Goal: Information Seeking & Learning: Learn about a topic

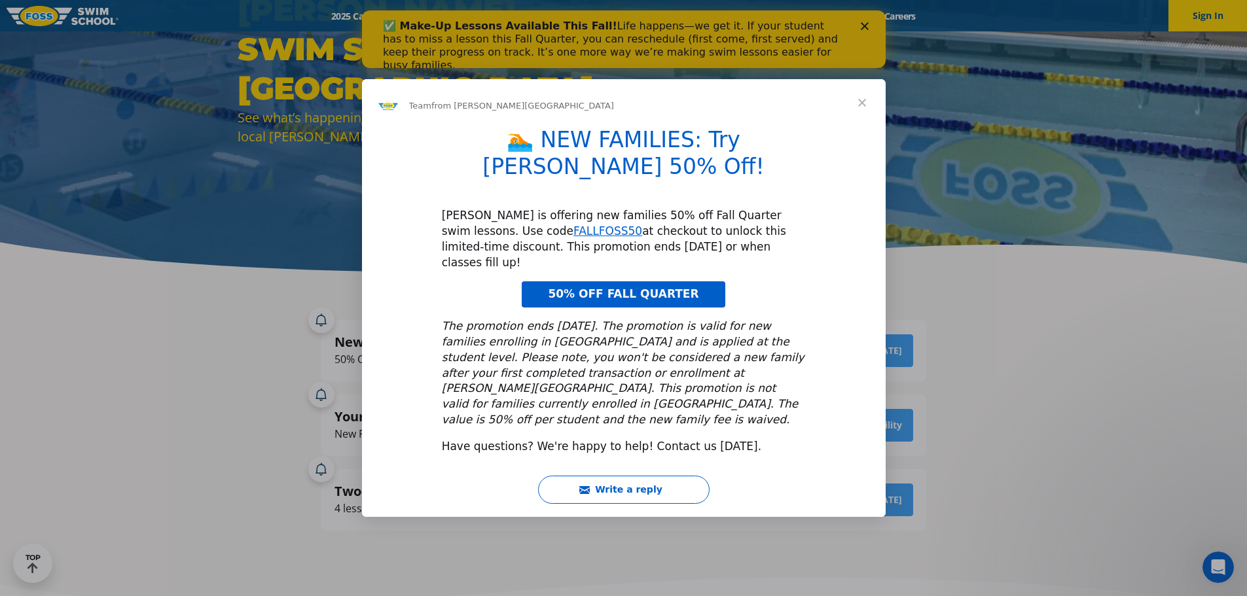
click at [868, 126] on span "Close" at bounding box center [861, 102] width 47 height 47
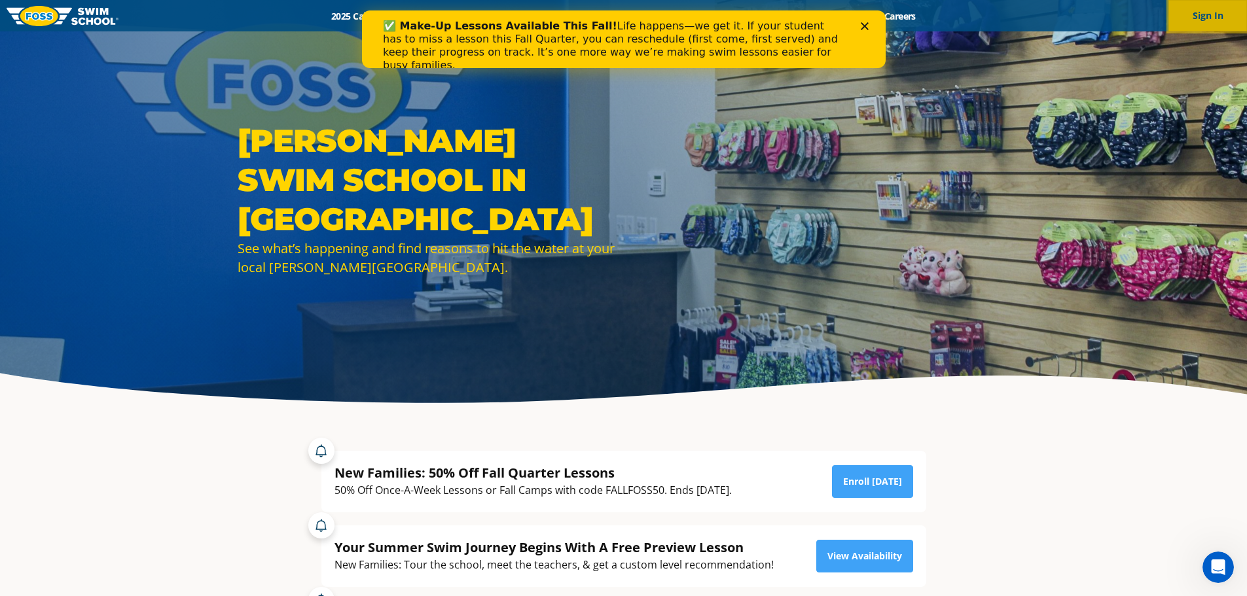
click at [1195, 23] on button "Sign In" at bounding box center [1207, 15] width 79 height 31
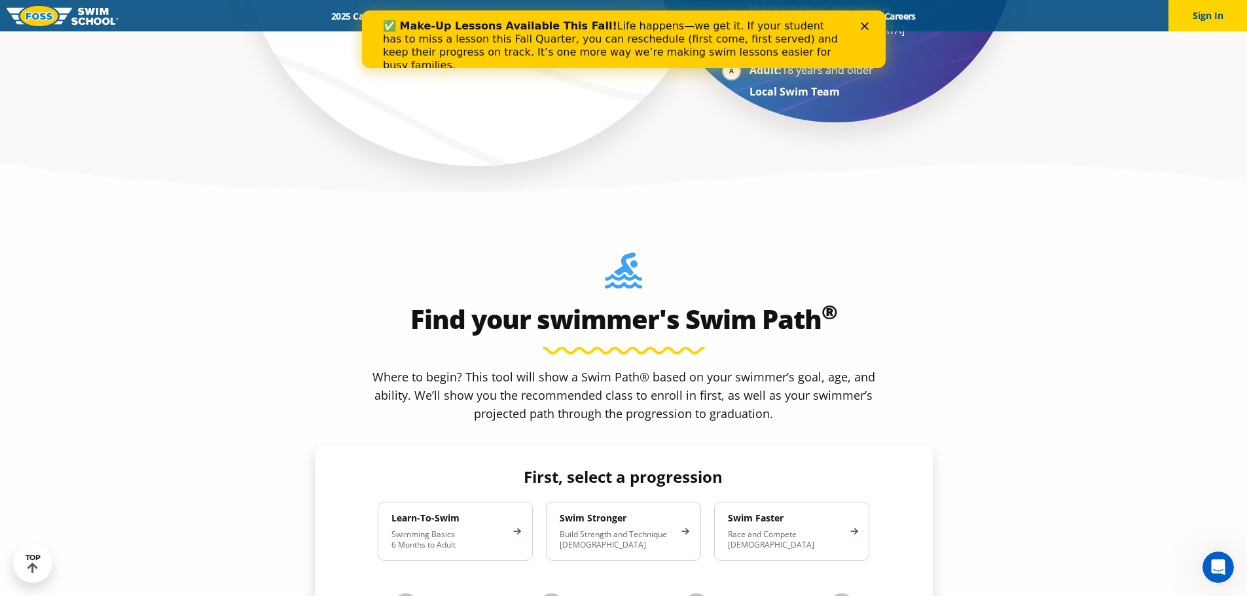
scroll to position [1113, 0]
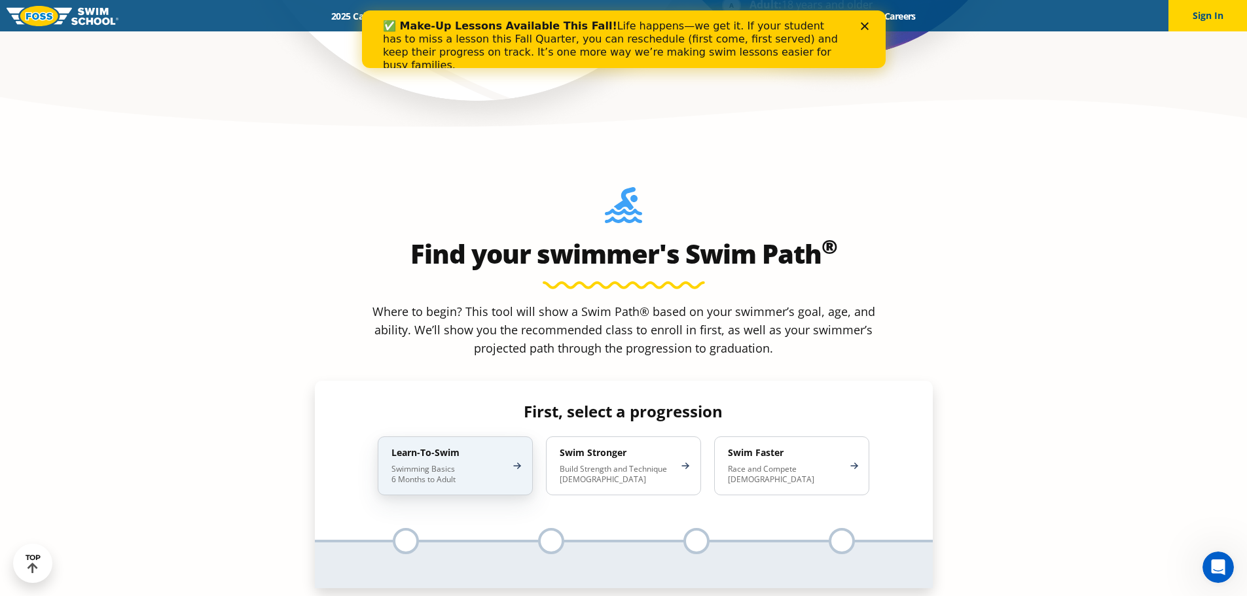
click at [459, 464] on p "Swimming Basics 6 Months to Adult" at bounding box center [448, 474] width 115 height 21
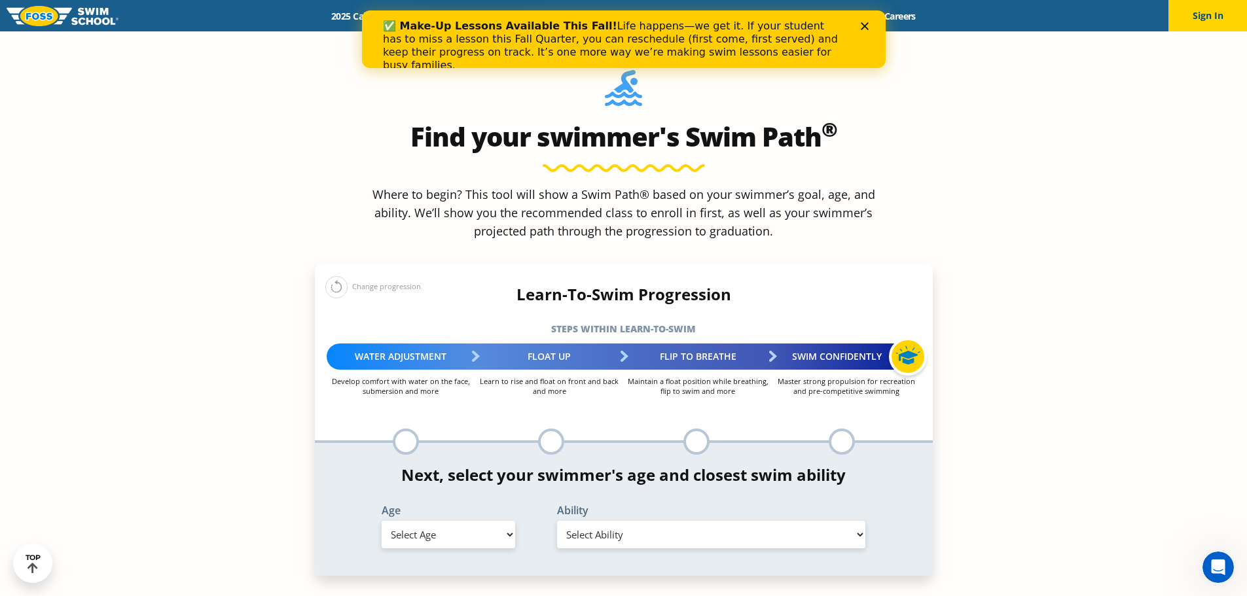
scroll to position [1244, 0]
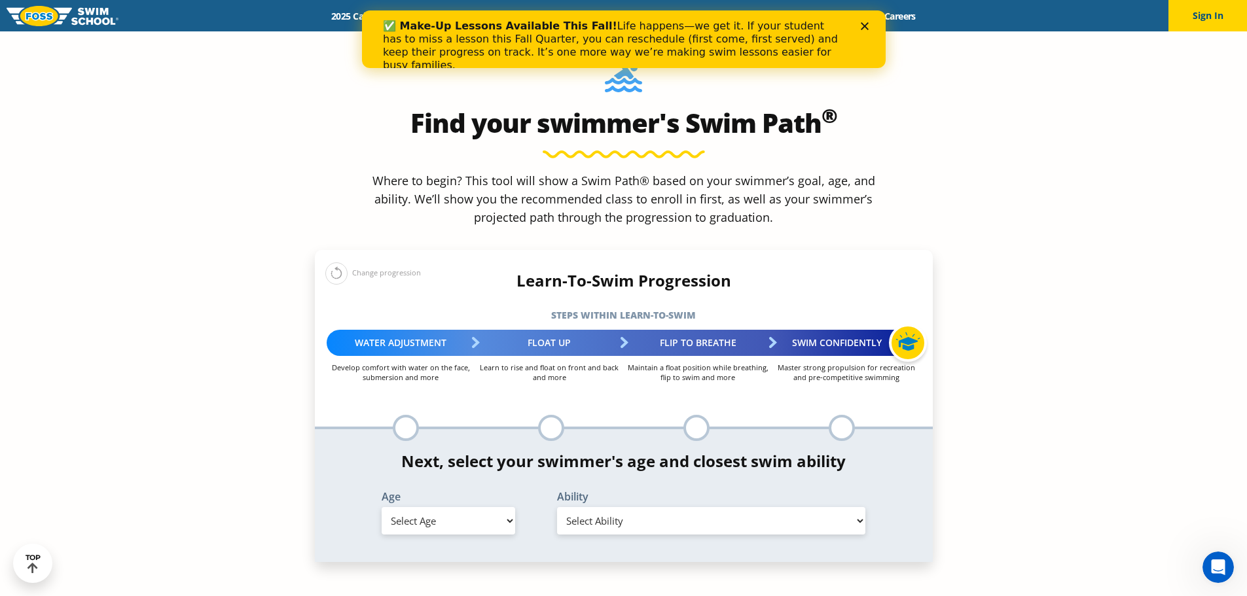
click at [494, 507] on select "Select Age 6 months - 1 year 1 year 2 years 3 years 4 years 5 years 6 years 7 y…" at bounding box center [449, 520] width 134 height 27
click at [473, 507] on select "Select Age 6 months - 1 year 1 year 2 years 3 years 4 years 5 years 6 years 7 y…" at bounding box center [449, 520] width 134 height 27
select select "2-years"
click at [382, 507] on select "Select Age 6 months - 1 year 1 year 2 years 3 years 4 years 5 years 6 years 7 y…" at bounding box center [449, 520] width 134 height 27
click at [638, 507] on select "Select Ability First in-water experience Comfortable with water poured over the…" at bounding box center [711, 520] width 309 height 27
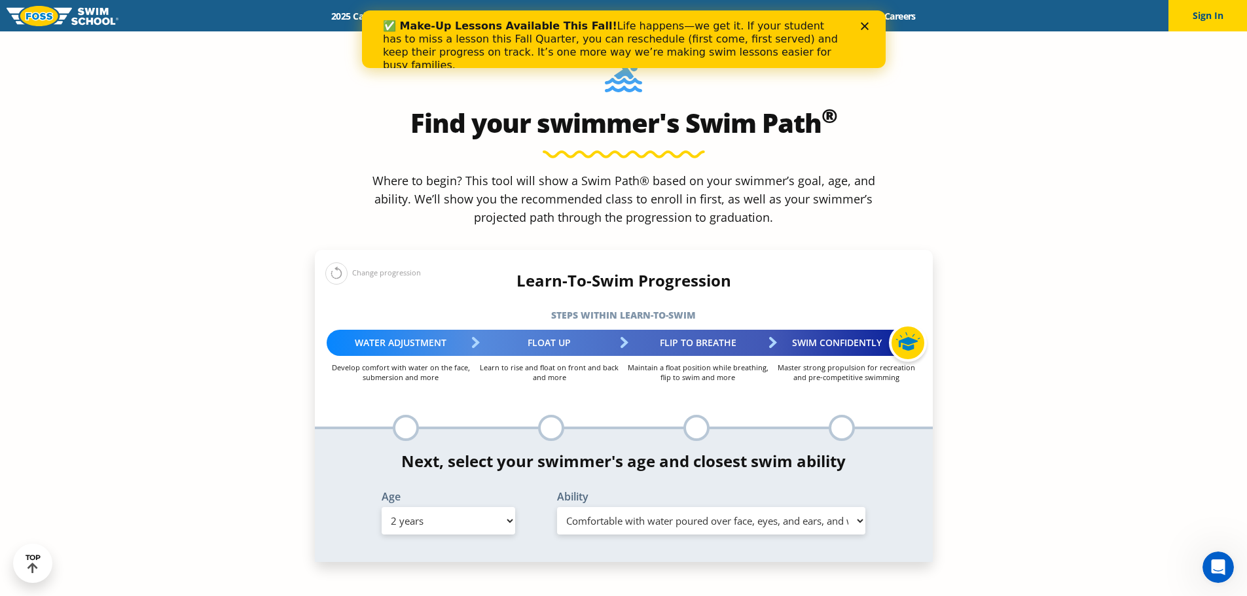
click at [557, 507] on select "Select Ability First in-water experience Comfortable with water poured over the…" at bounding box center [711, 520] width 309 height 27
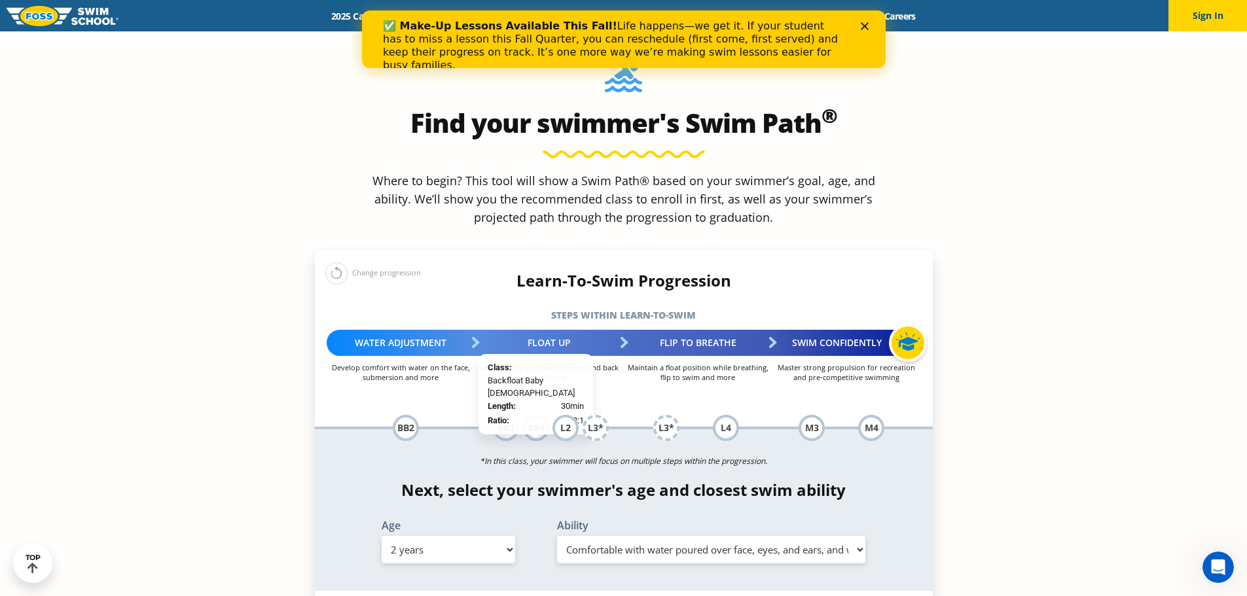
click at [531, 415] on div "BB4" at bounding box center [536, 428] width 26 height 26
click at [629, 536] on select "Select Ability First in-water experience Comfortable with water poured over the…" at bounding box center [711, 549] width 309 height 27
click at [557, 536] on select "Select Ability First in-water experience Comfortable with water poured over the…" at bounding box center [711, 549] width 309 height 27
click at [666, 536] on select "Select Ability First in-water experience Comfortable with water poured over the…" at bounding box center [711, 549] width 309 height 27
select select "2-years-comfortable-with-water-poured-over-face-eyes-and-ears-and-with-ears-in-…"
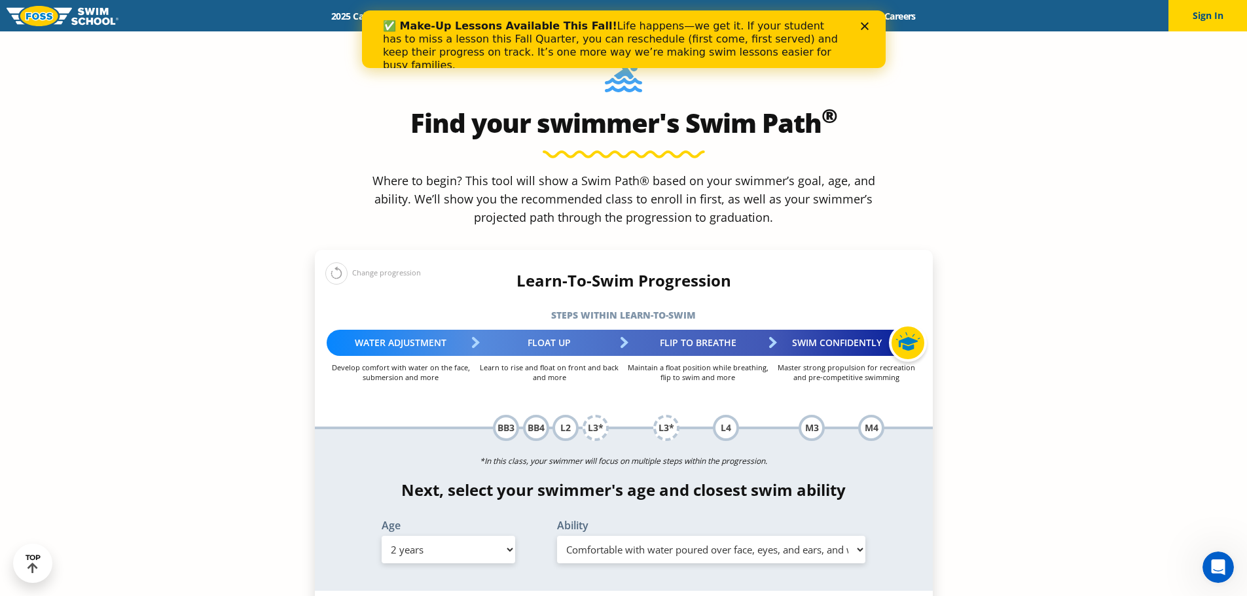
click at [557, 536] on select "Select Ability First in-water experience Comfortable with water poured over the…" at bounding box center [711, 549] width 309 height 27
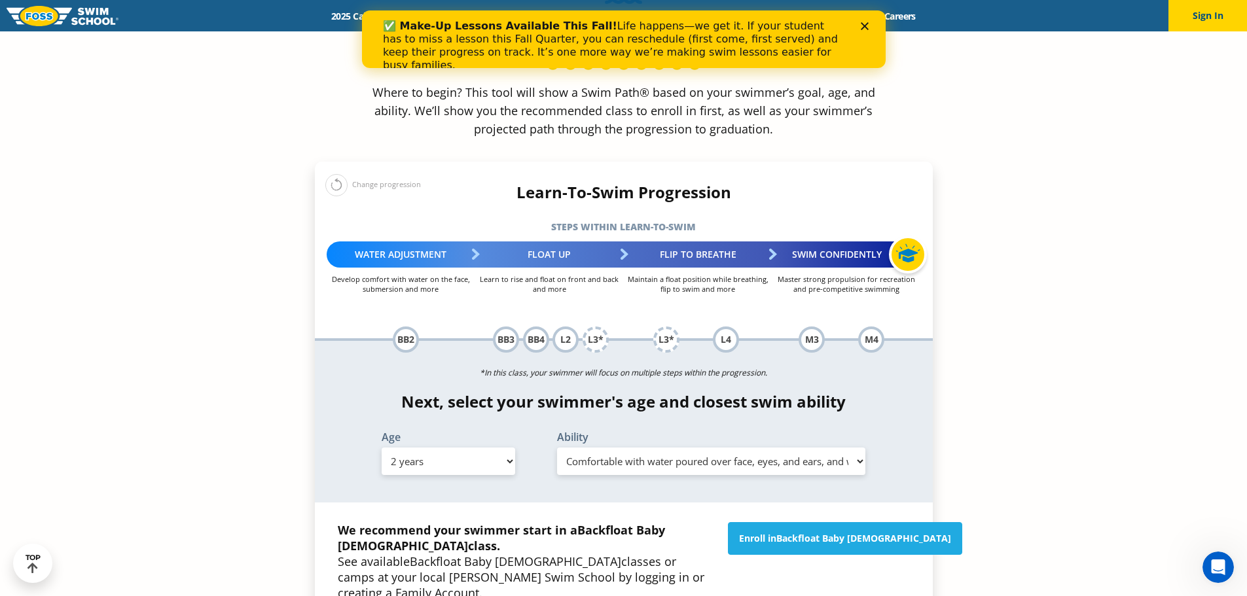
scroll to position [1309, 0]
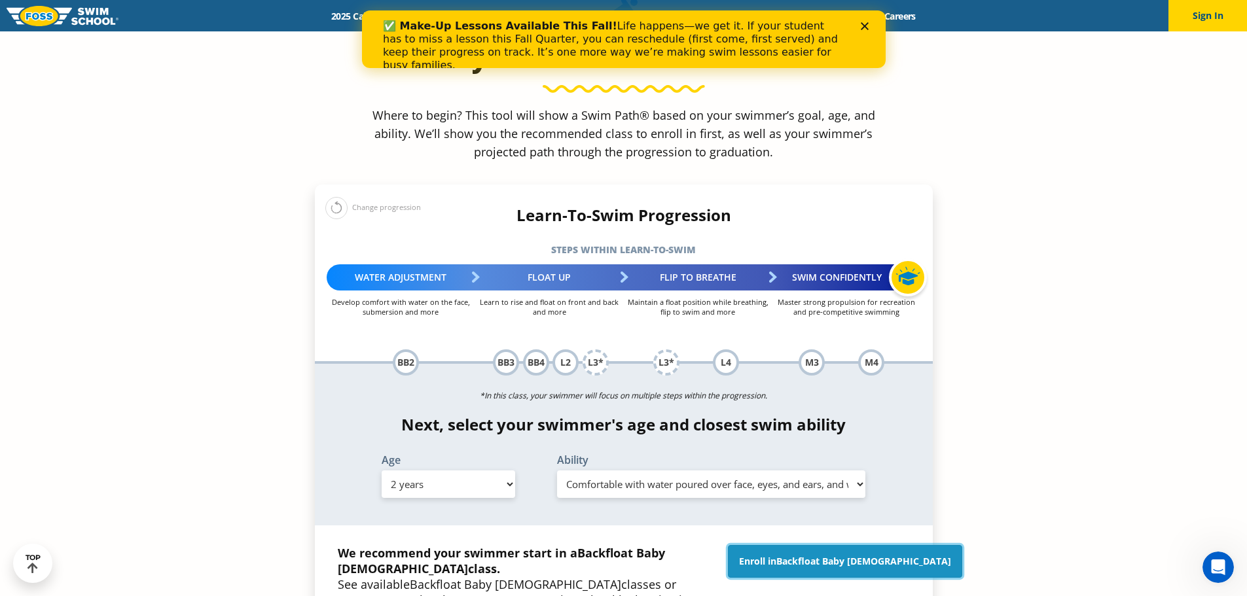
click at [827, 555] on span "Backfloat Baby 2" at bounding box center [863, 561] width 175 height 12
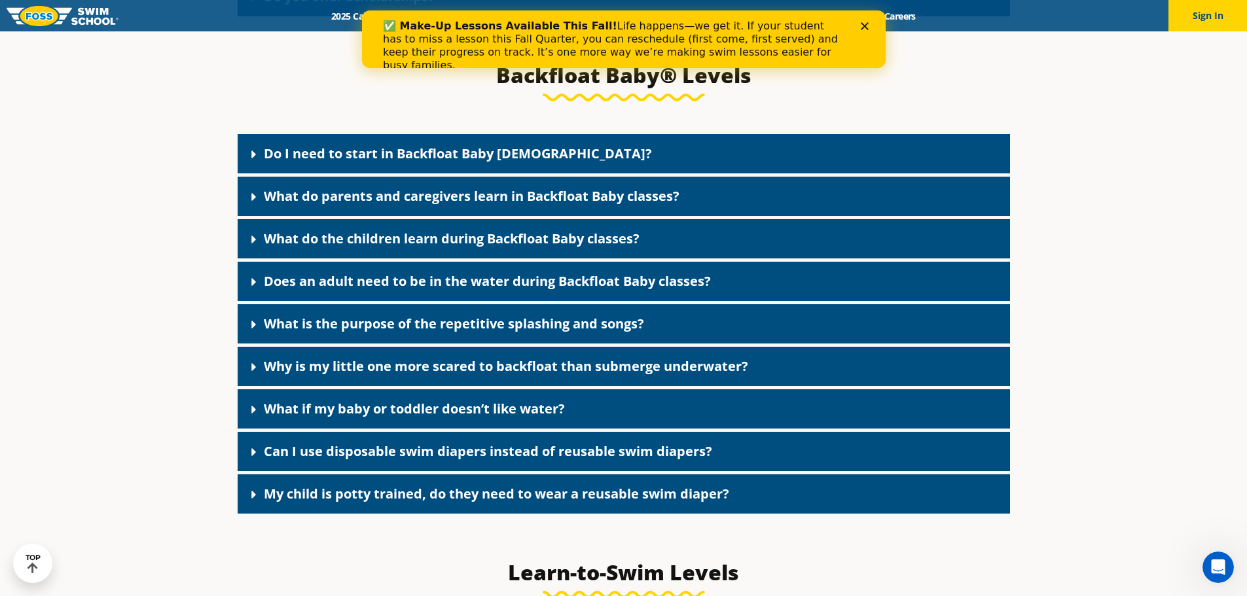
click at [338, 162] on link "Do I need to start in Backfloat Baby 1?" at bounding box center [458, 154] width 388 height 18
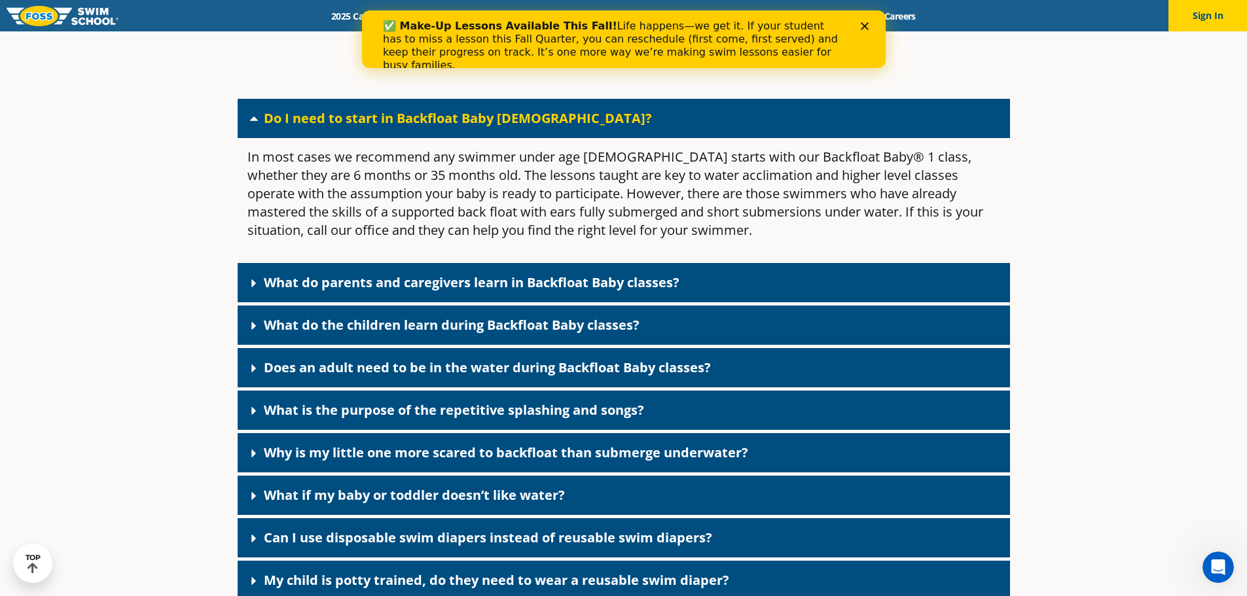
scroll to position [2944, 0]
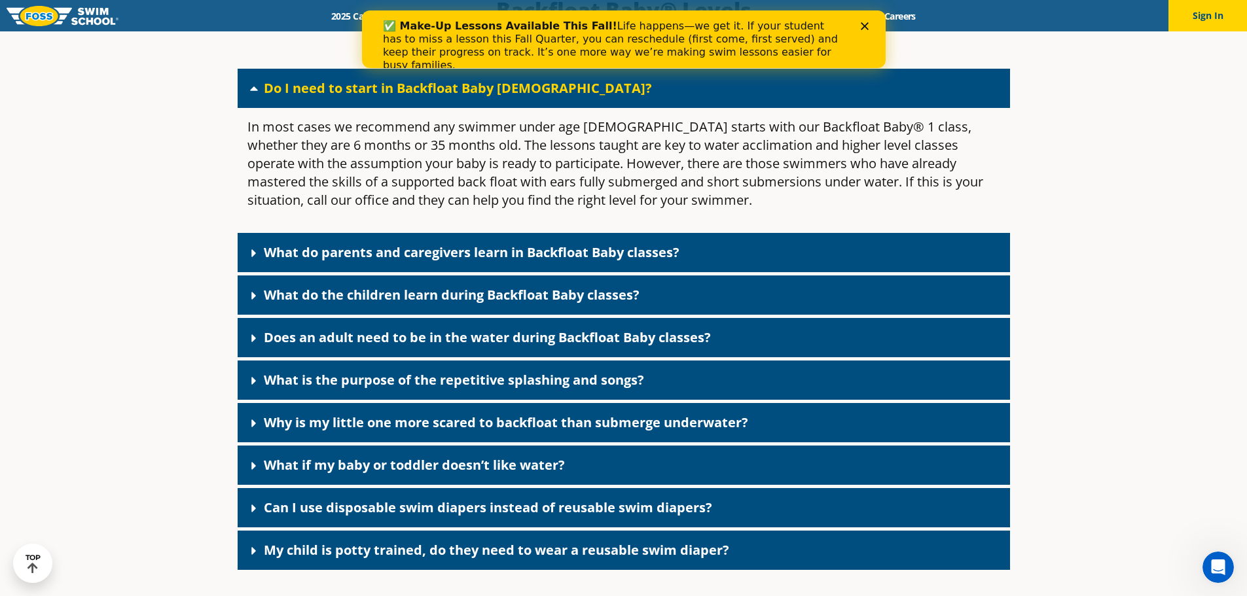
click at [352, 261] on link "What do parents and caregivers learn in Backfloat Baby classes?" at bounding box center [472, 252] width 416 height 18
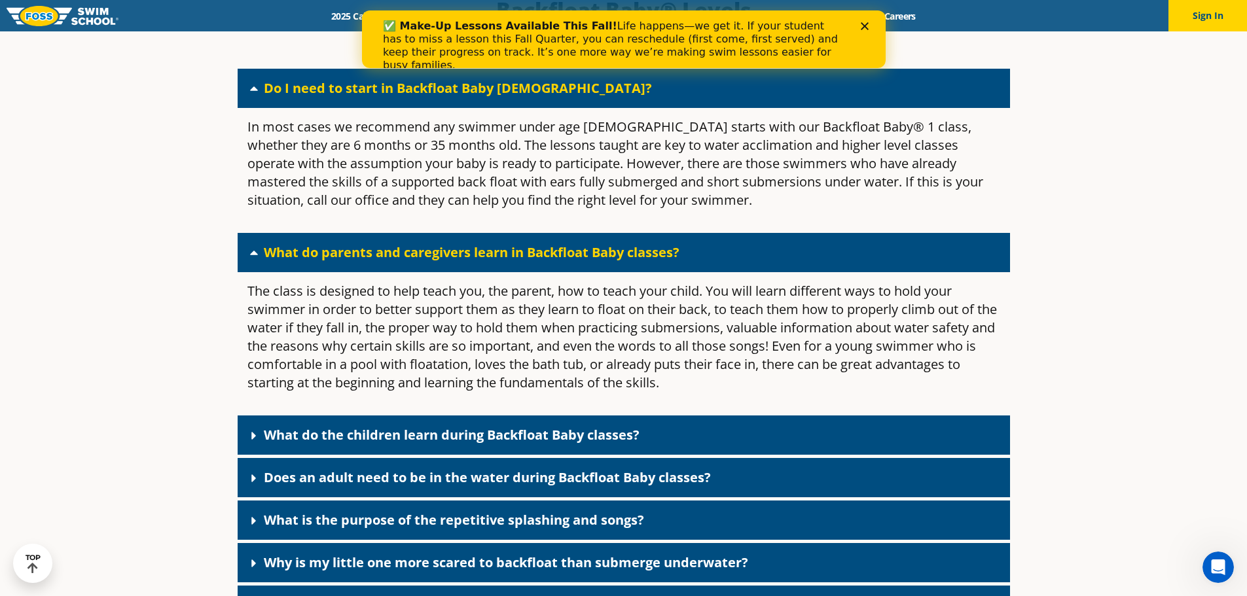
click at [352, 261] on link "What do parents and caregivers learn in Backfloat Baby classes?" at bounding box center [472, 252] width 416 height 18
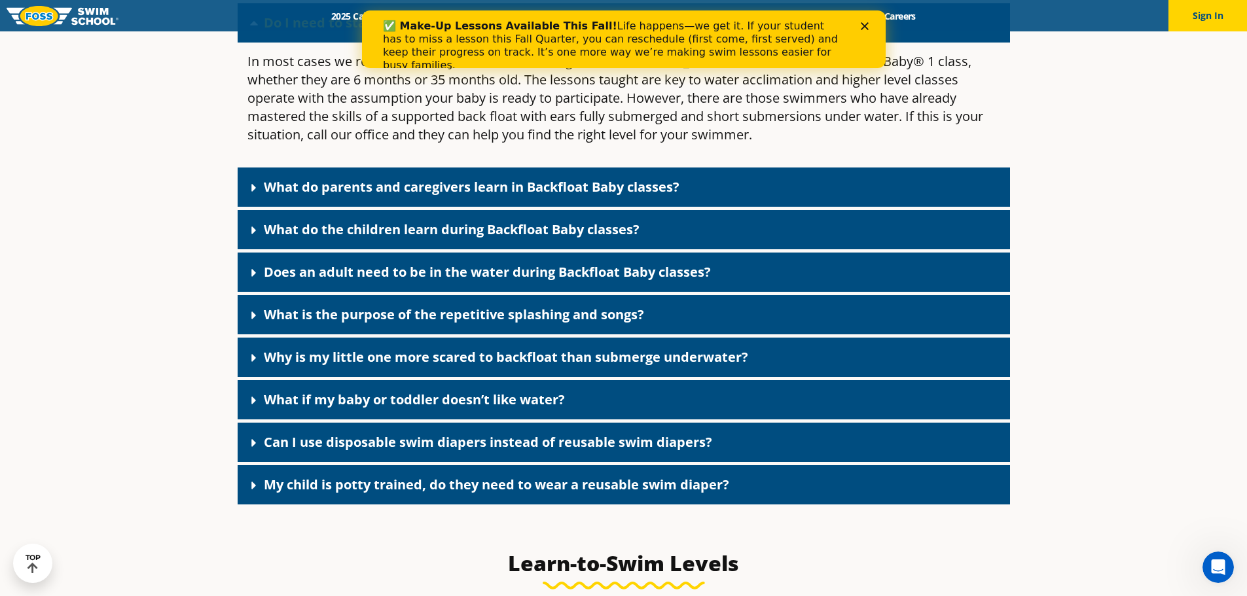
scroll to position [3075, 0]
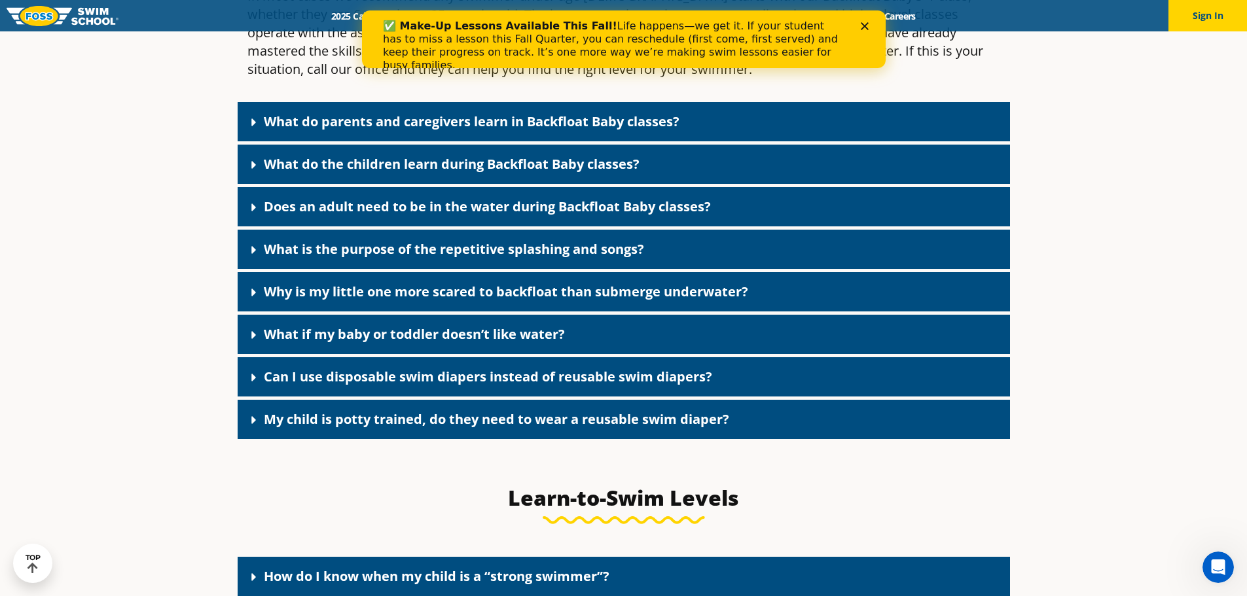
click at [426, 215] on link "Does an adult need to be in the water during Backfloat Baby classes?" at bounding box center [487, 207] width 447 height 18
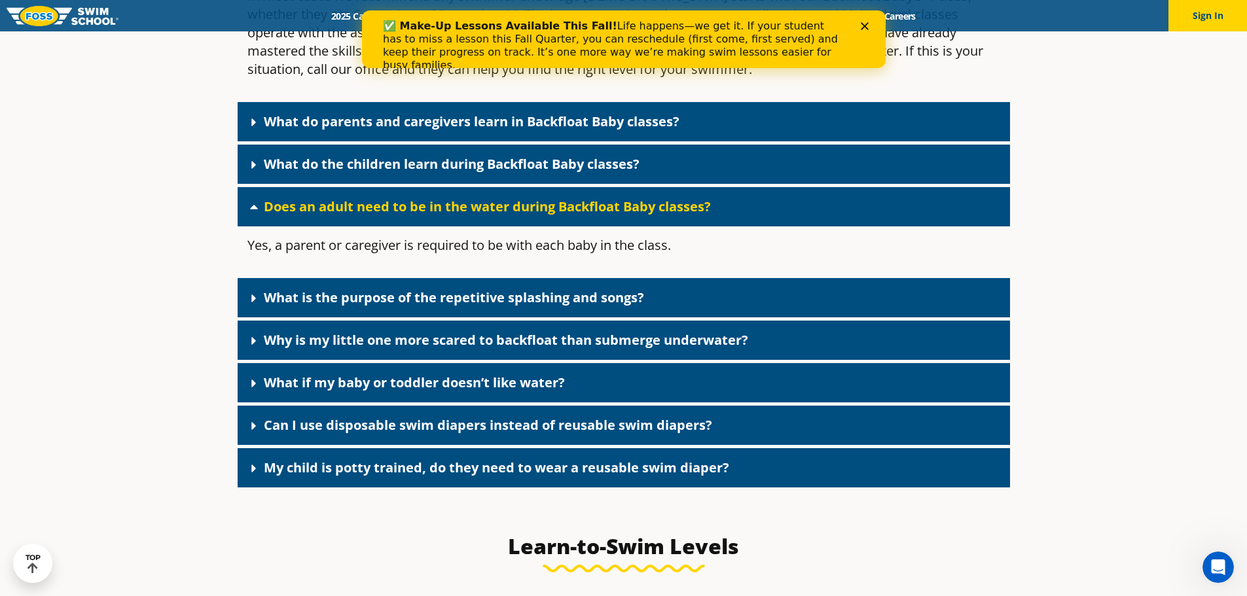
click at [426, 215] on link "Does an adult need to be in the water during Backfloat Baby classes?" at bounding box center [487, 207] width 447 height 18
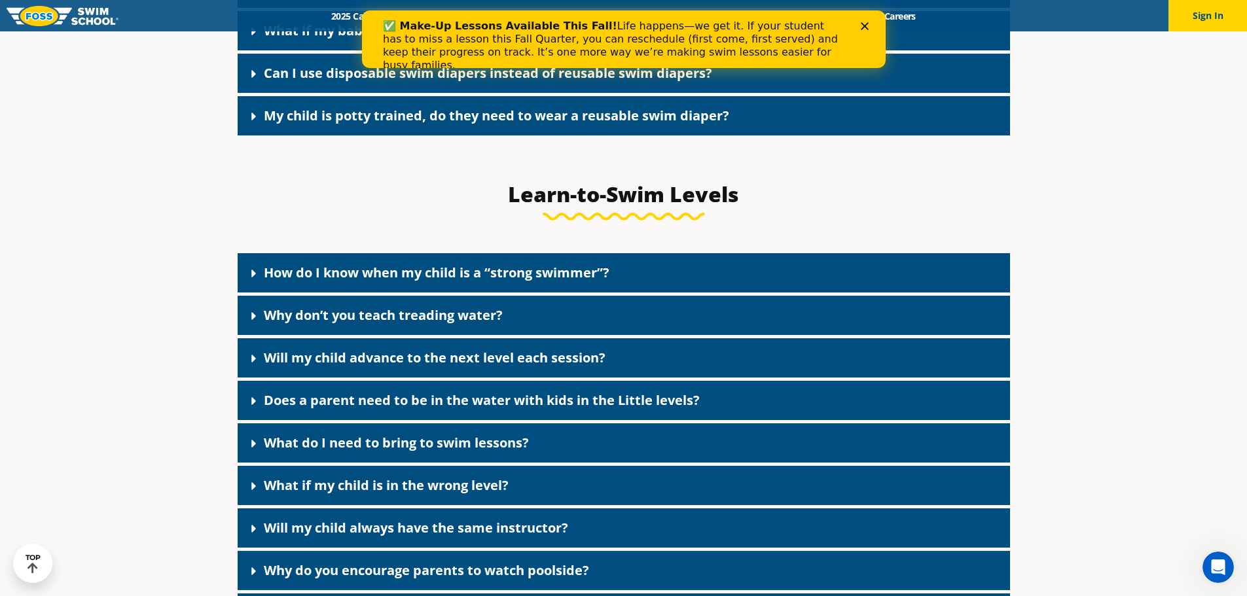
scroll to position [3402, 0]
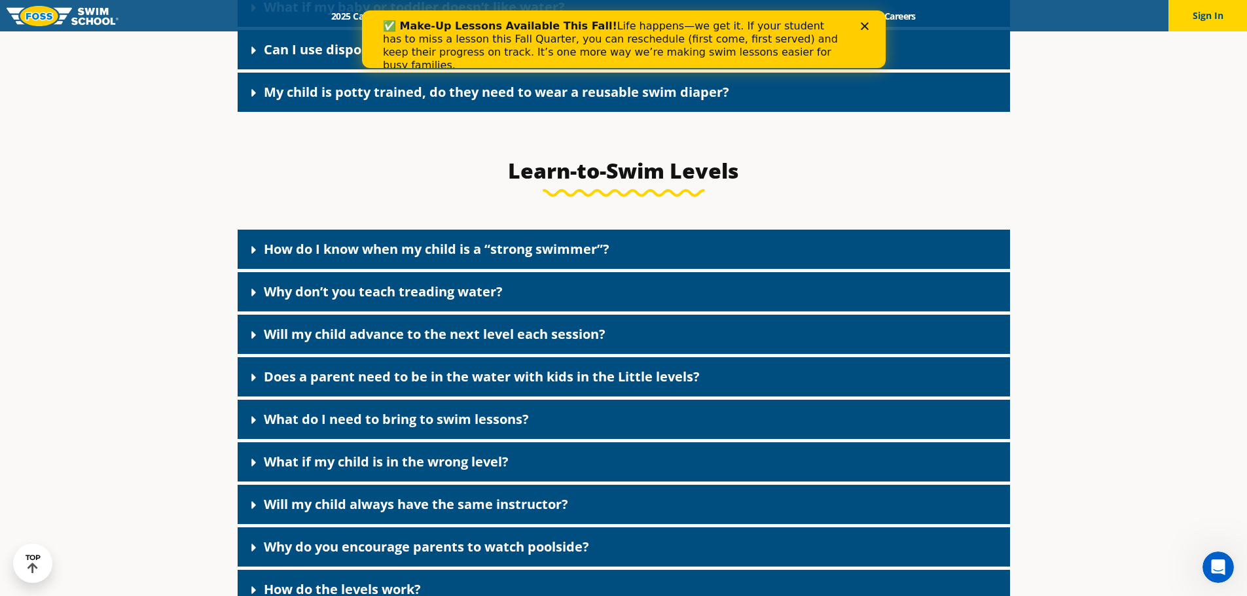
click at [361, 258] on link "How do I know when my child is a “strong swimmer”?" at bounding box center [437, 249] width 346 height 18
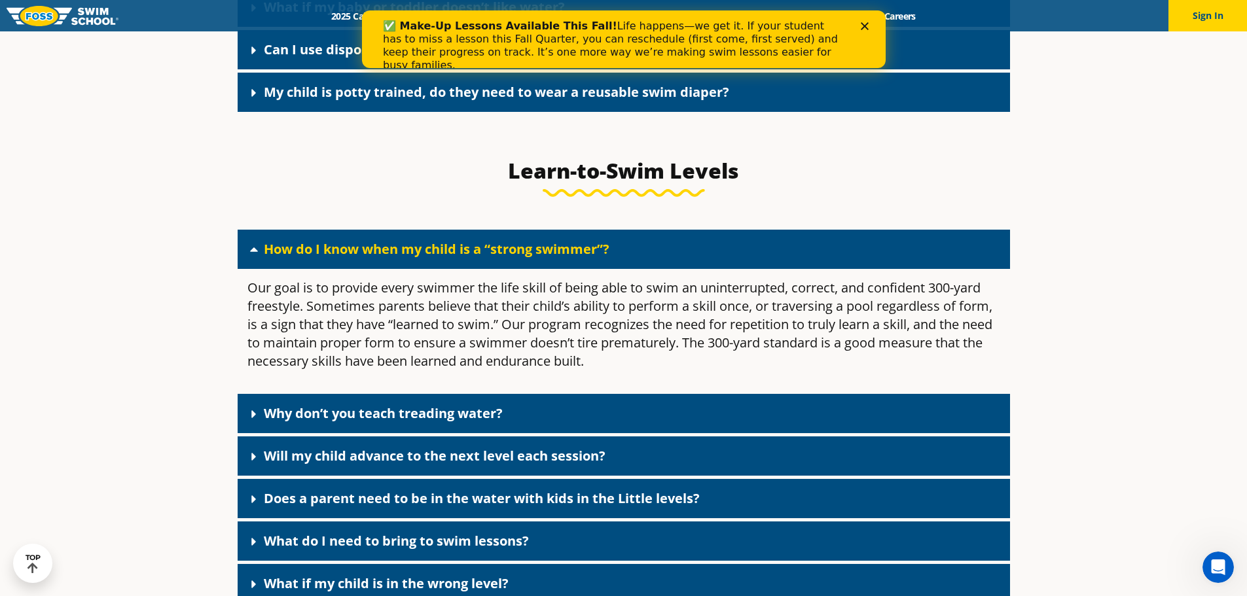
click at [361, 258] on link "How do I know when my child is a “strong swimmer”?" at bounding box center [437, 249] width 346 height 18
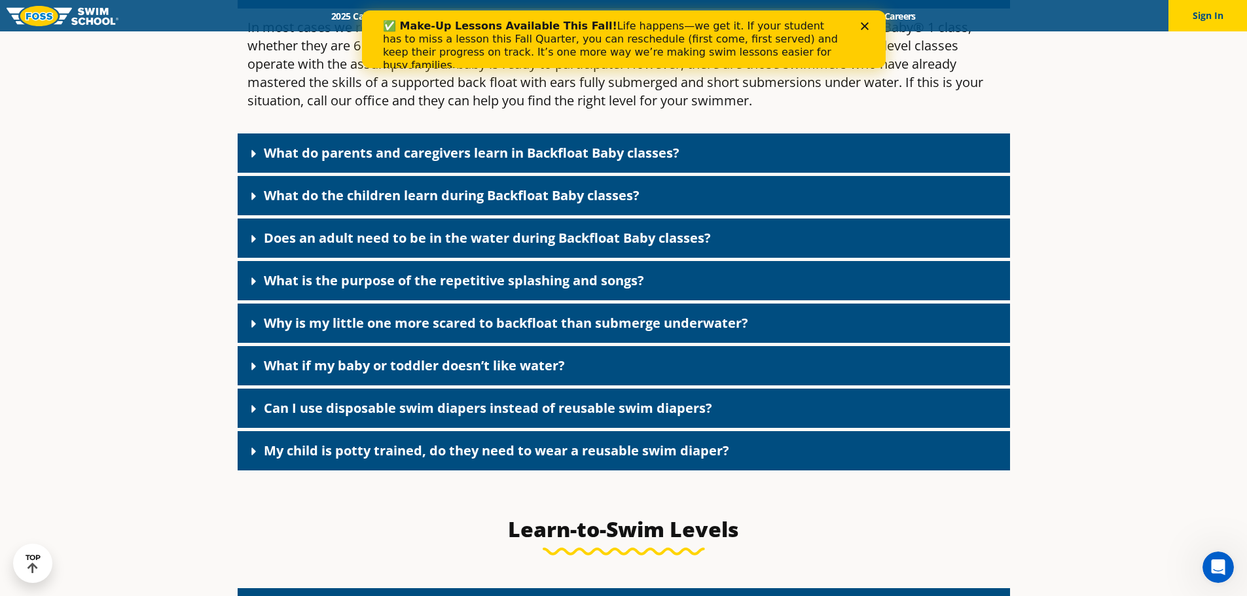
scroll to position [3075, 0]
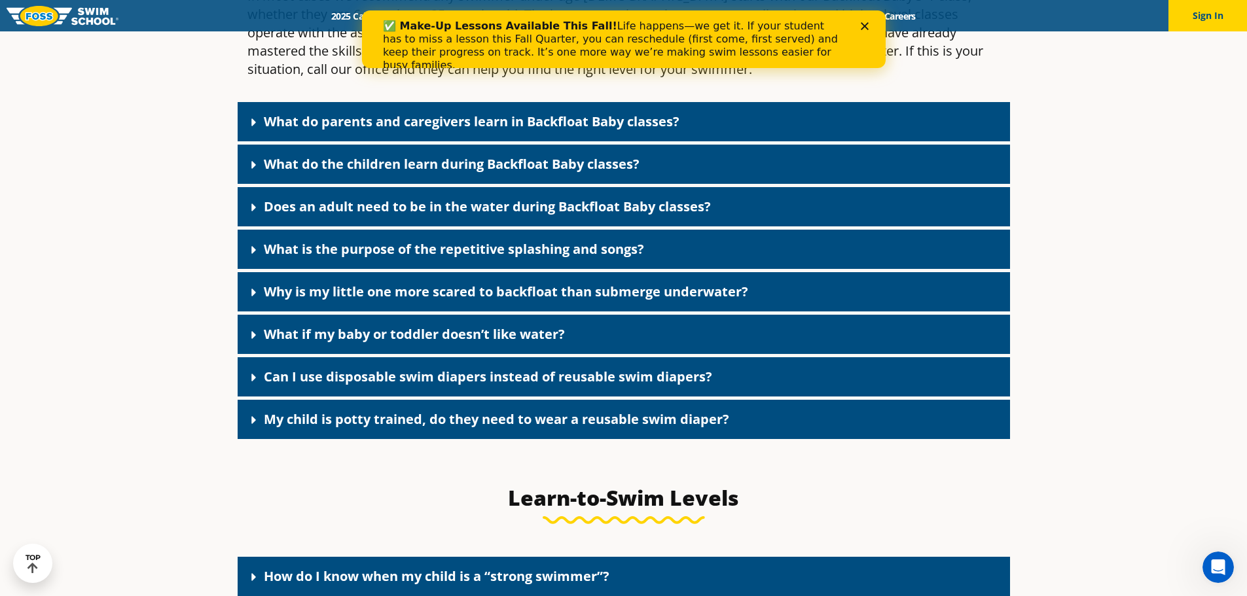
click at [365, 340] on div "What if my baby or toddler doesn’t like water?" at bounding box center [624, 334] width 772 height 39
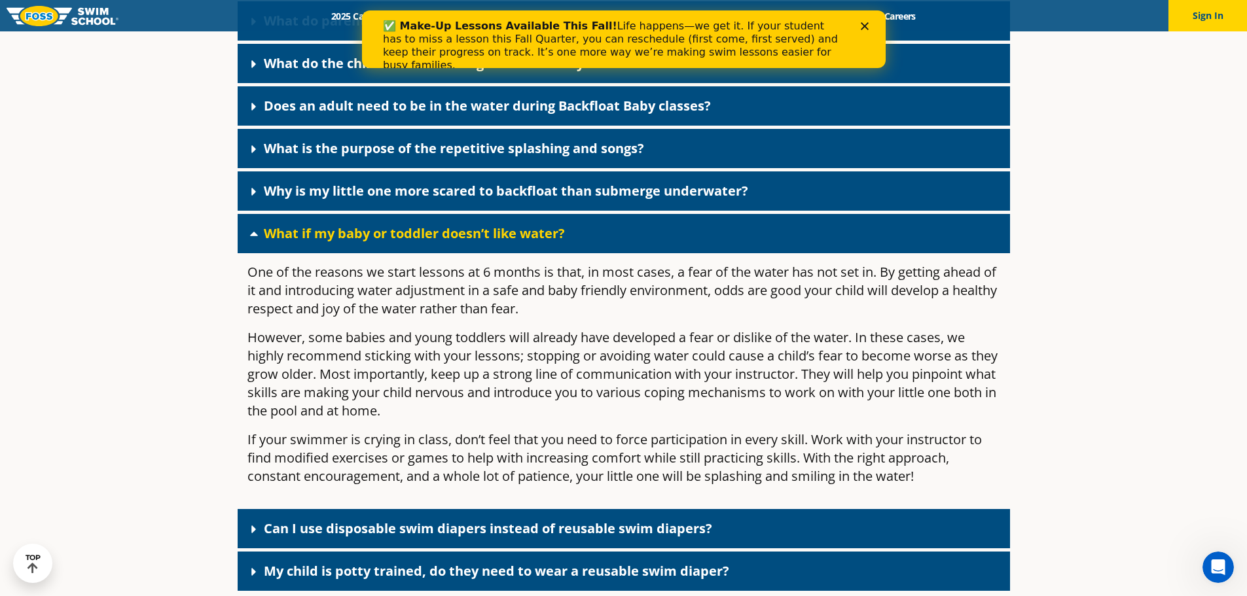
scroll to position [3206, 0]
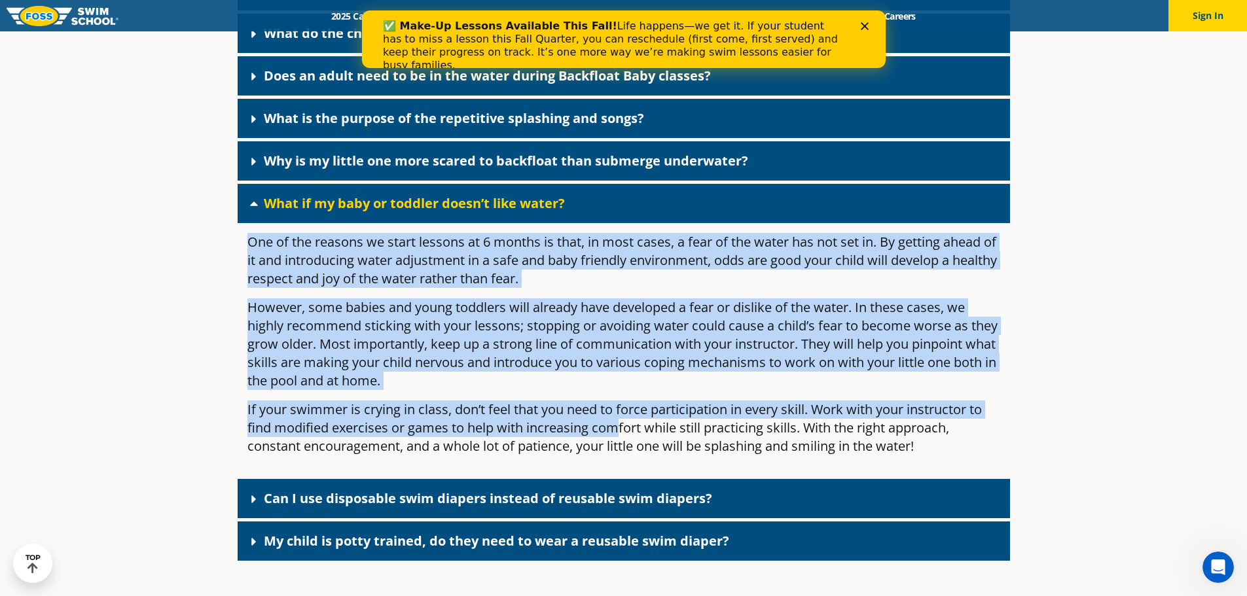
drag, startPoint x: 251, startPoint y: 259, endPoint x: 621, endPoint y: 440, distance: 412.5
click at [621, 440] on div "One of the reasons we start lessons at 6 months is that, in most cases, a fear …" at bounding box center [624, 349] width 772 height 253
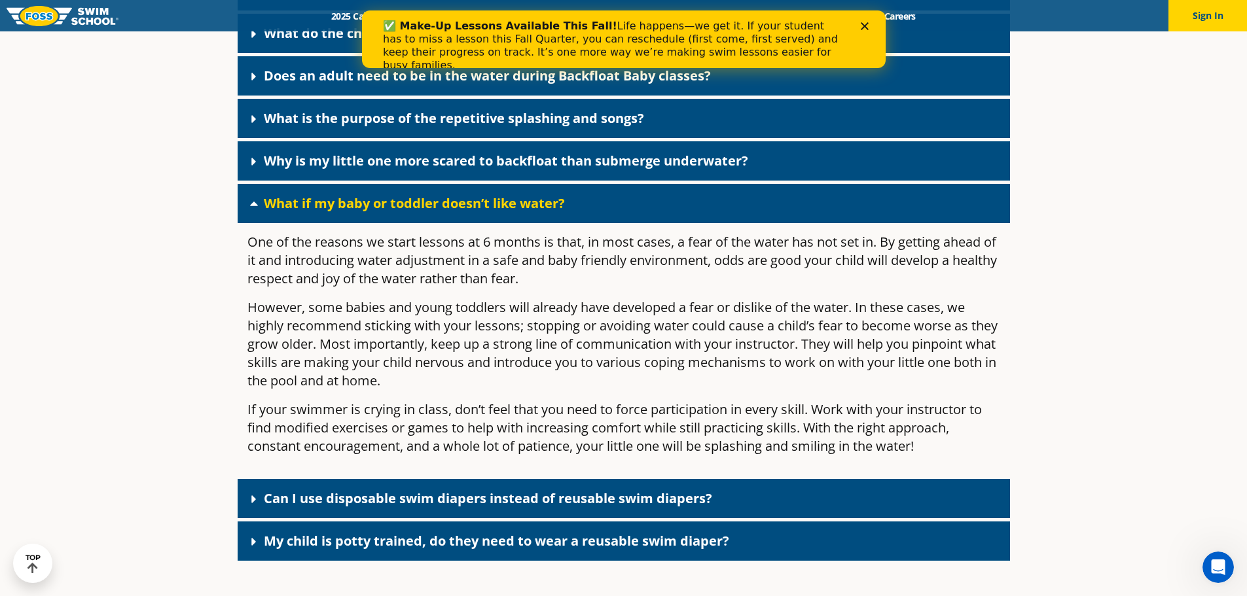
click at [624, 441] on p "If your swimmer is crying in class, don’t feel that you need to force participa…" at bounding box center [623, 428] width 753 height 55
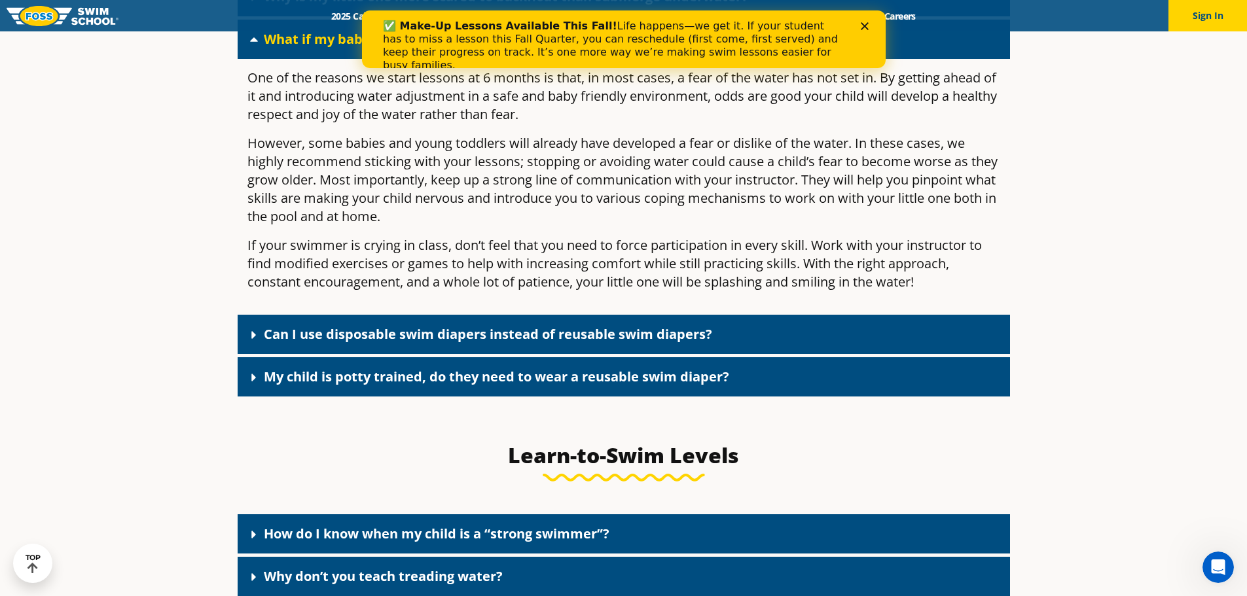
scroll to position [3402, 0]
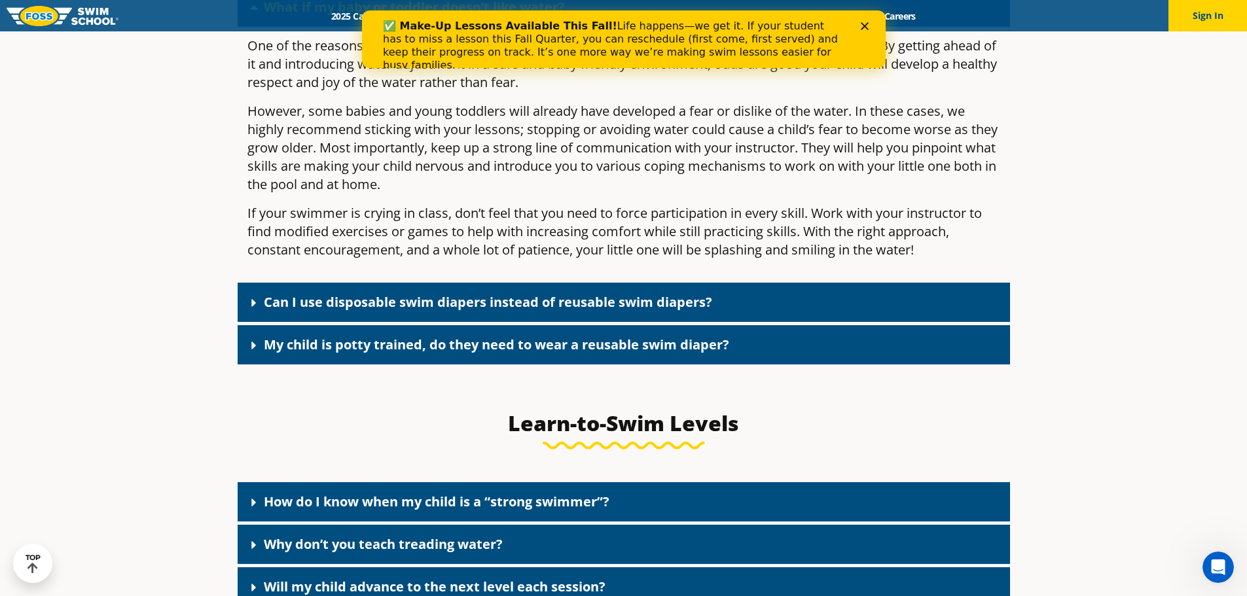
click at [367, 353] on link "My child is potty trained, do they need to wear a reusable swim diaper?" at bounding box center [496, 345] width 465 height 18
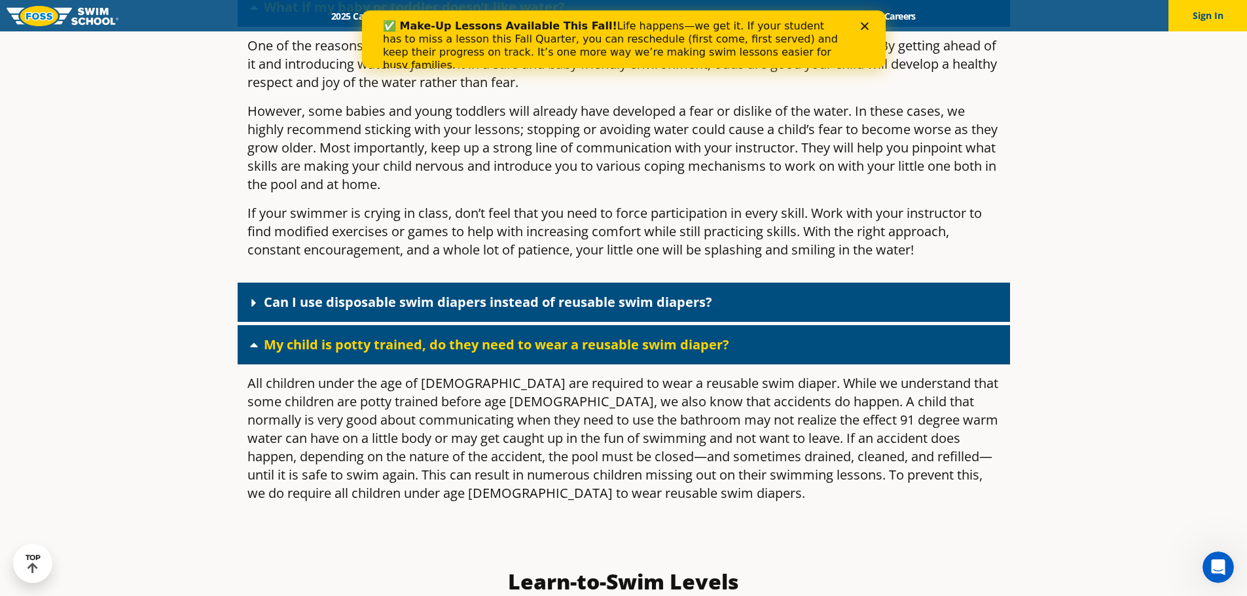
click at [367, 353] on link "My child is potty trained, do they need to wear a reusable swim diaper?" at bounding box center [496, 345] width 465 height 18
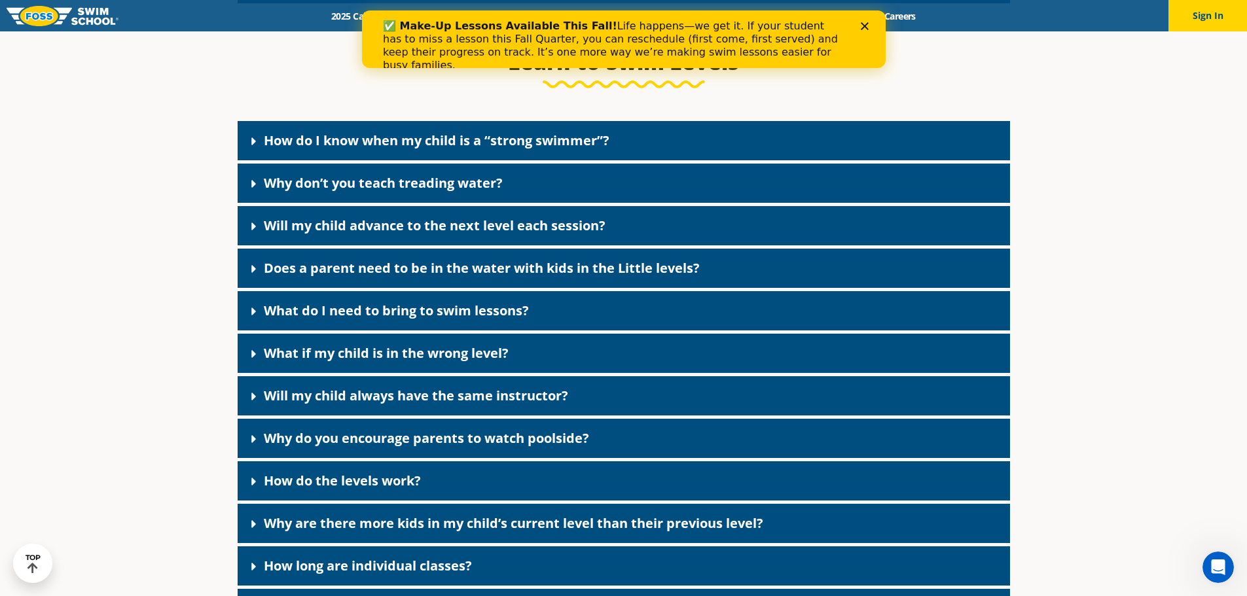
scroll to position [3795, 0]
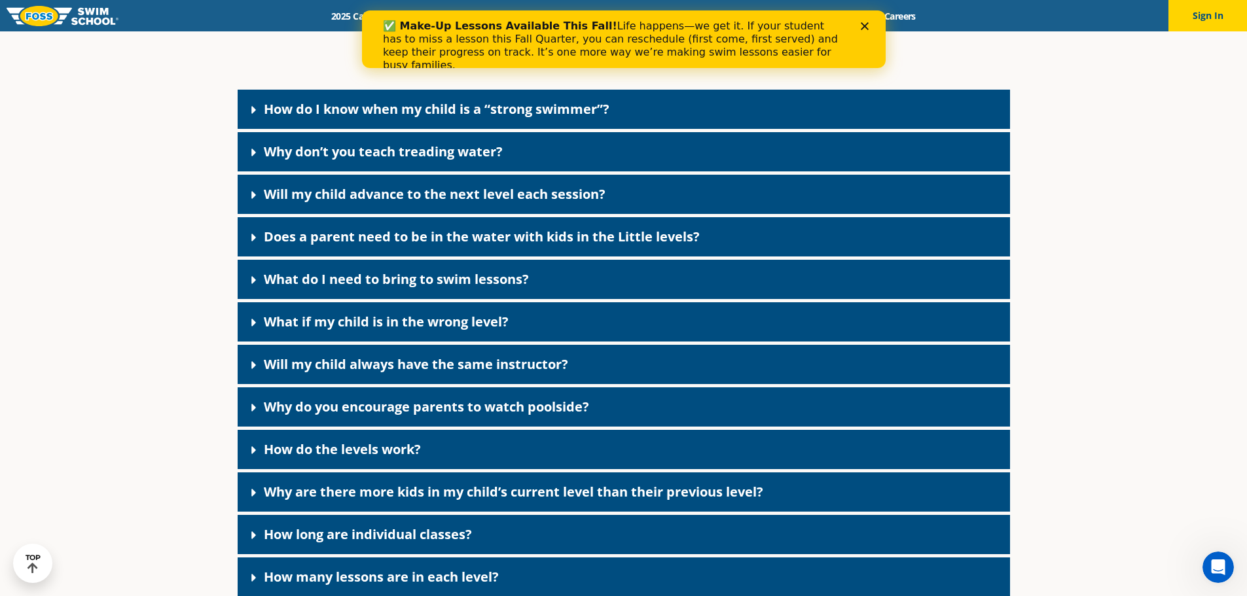
click at [378, 331] on link "What if my child is in the wrong level?" at bounding box center [386, 322] width 245 height 18
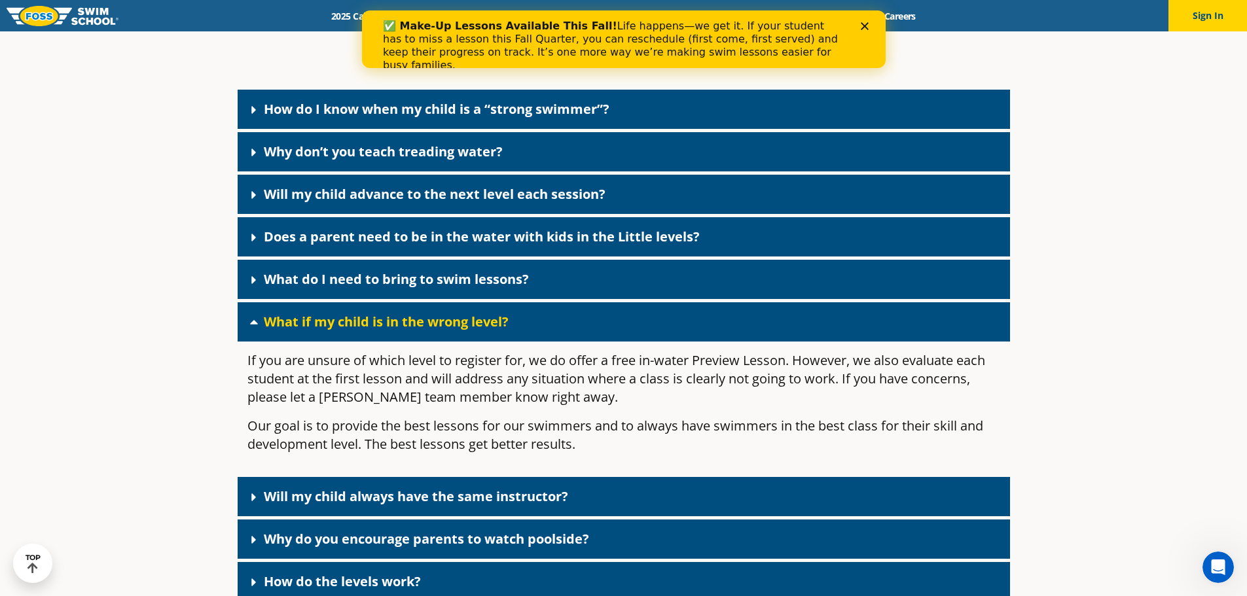
click at [378, 331] on link "What if my child is in the wrong level?" at bounding box center [386, 322] width 245 height 18
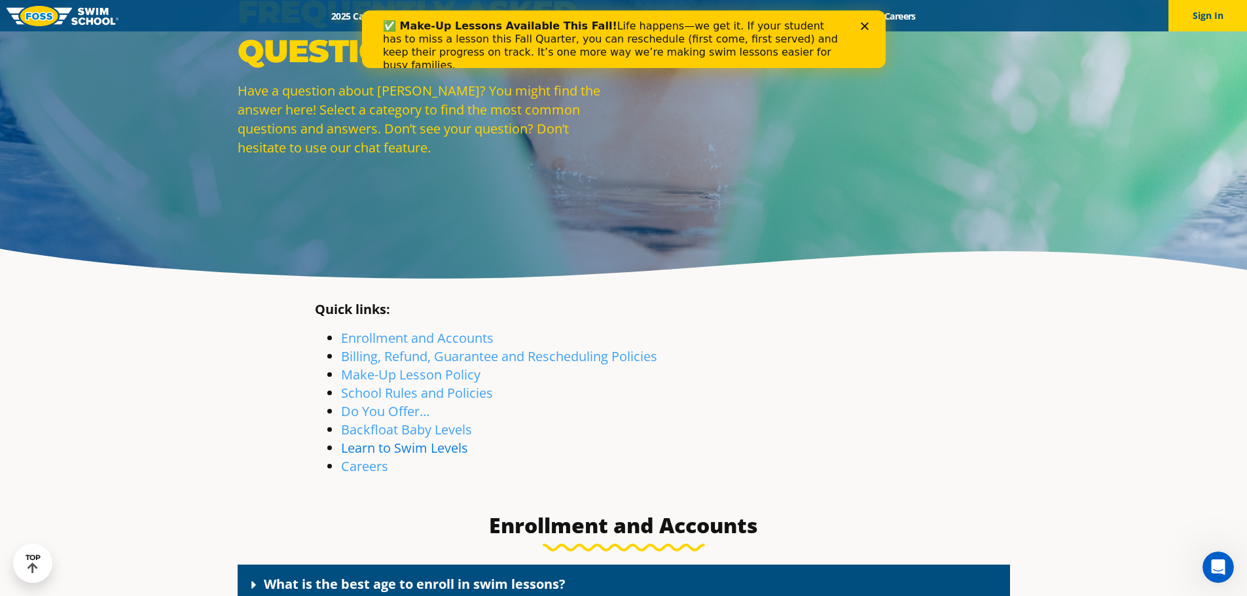
scroll to position [0, 0]
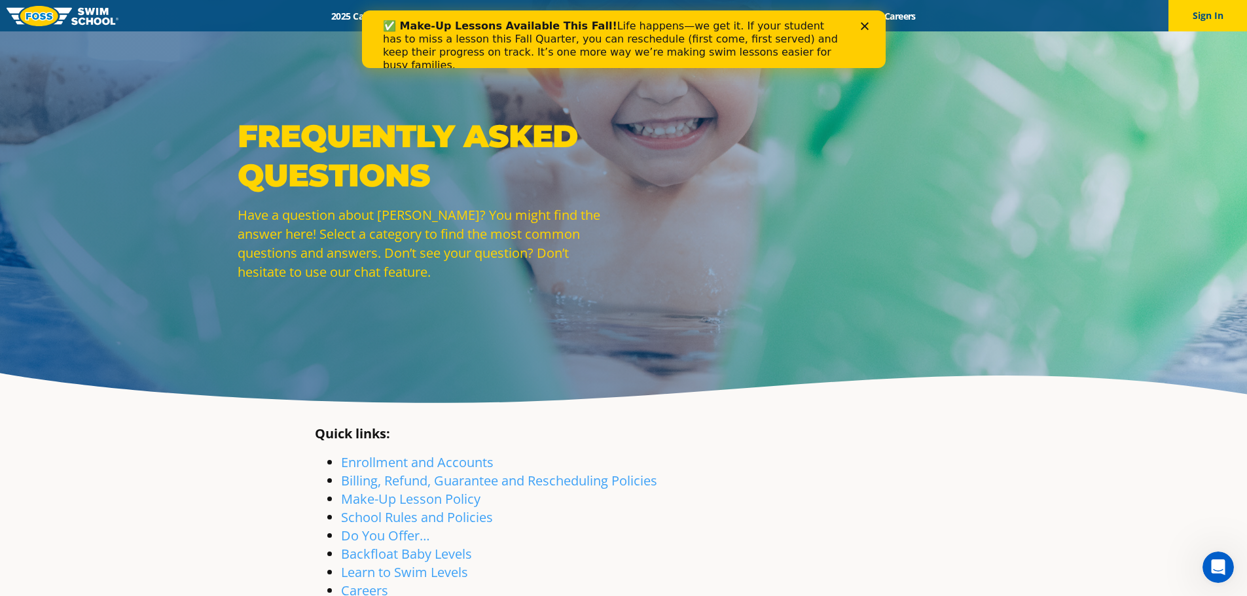
click at [862, 24] on polygon "Close" at bounding box center [864, 26] width 8 height 8
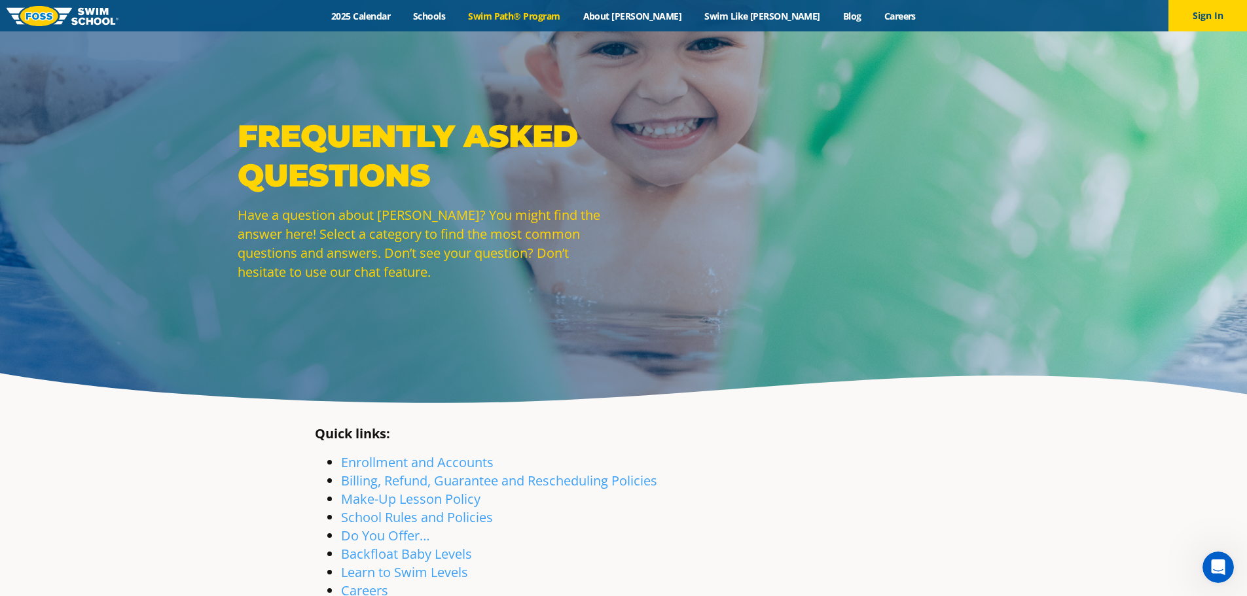
click at [533, 20] on link "Swim Path® Program" at bounding box center [514, 16] width 115 height 12
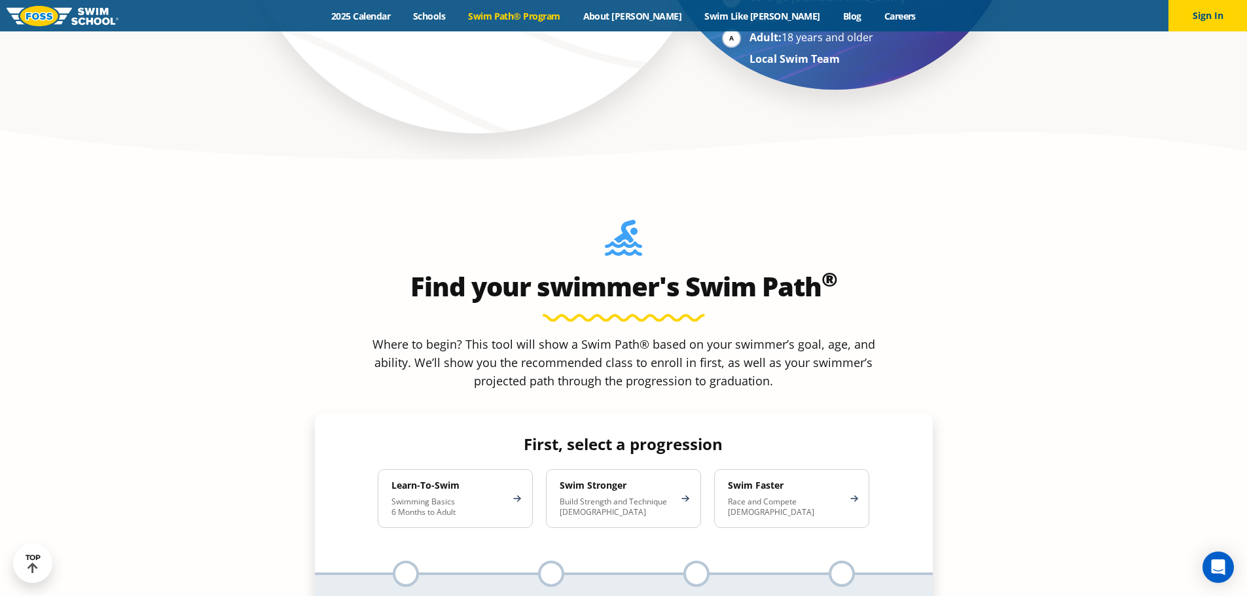
scroll to position [1113, 0]
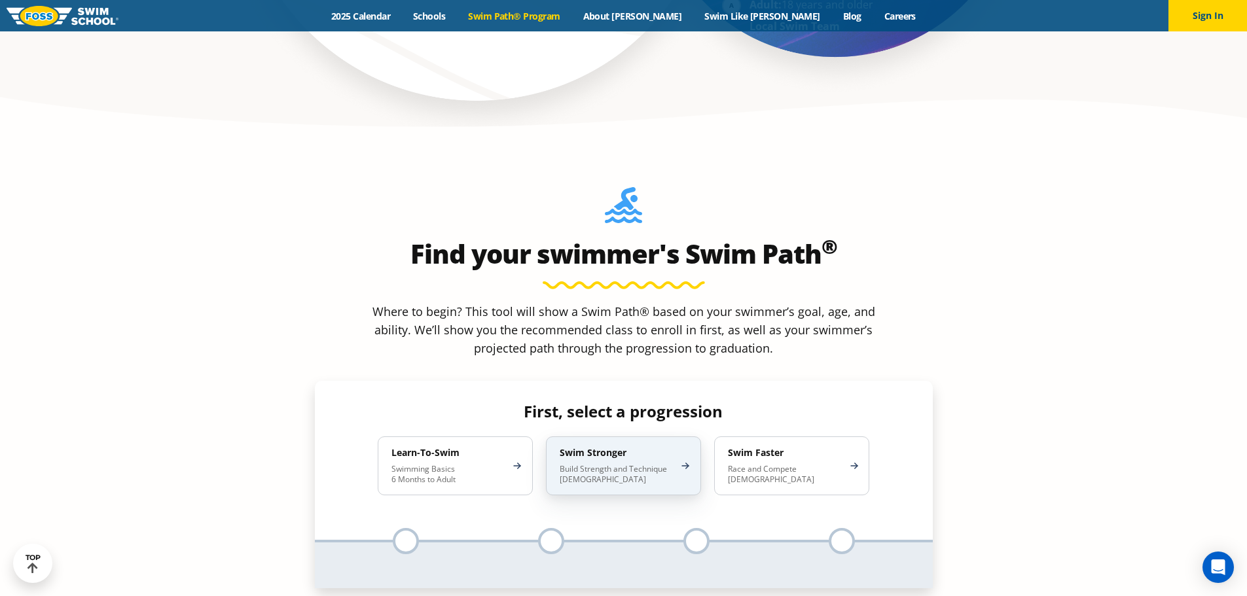
click at [611, 437] on div "Swim Stronger Build Strength and Technique 5-13 Years Old" at bounding box center [623, 466] width 155 height 59
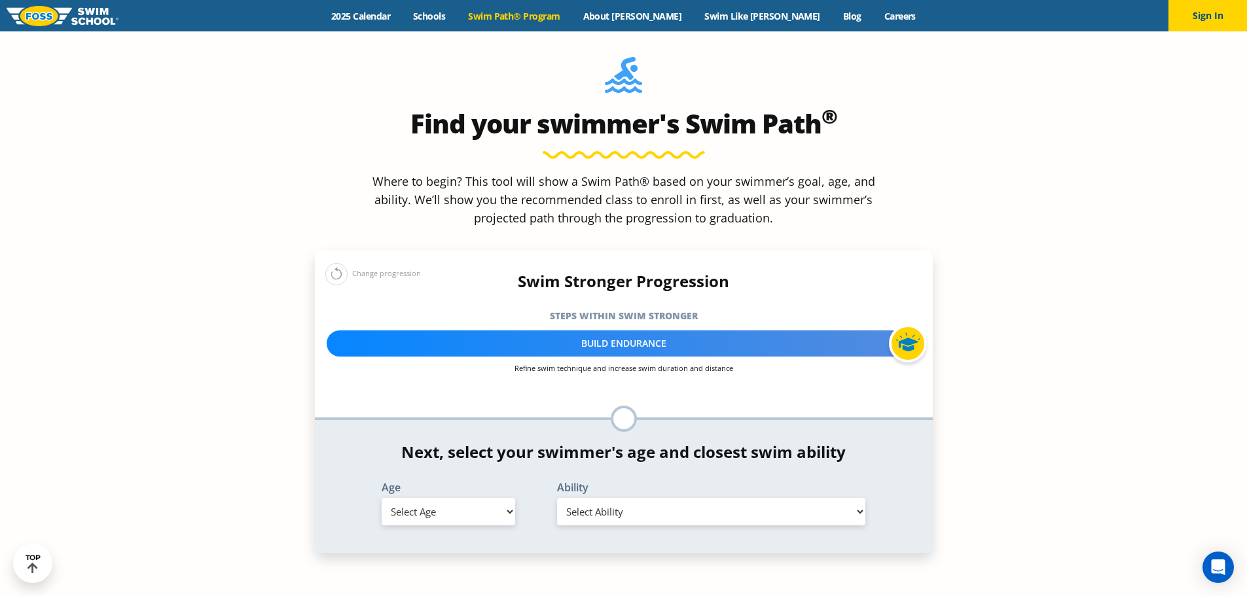
scroll to position [1244, 0]
click at [474, 497] on select "Select Age 6 months - 1 year 1 year 2 years 3 years 4 years 5 years 6 years 7 y…" at bounding box center [449, 510] width 134 height 27
select select "3-years"
click at [382, 497] on select "Select Age 6 months - 1 year 1 year 2 years 3 years 4 years 5 years 6 years 7 y…" at bounding box center [449, 510] width 134 height 27
click at [641, 497] on select "Select Ability First in-water experience When in the water, reliant on a life j…" at bounding box center [711, 510] width 309 height 27
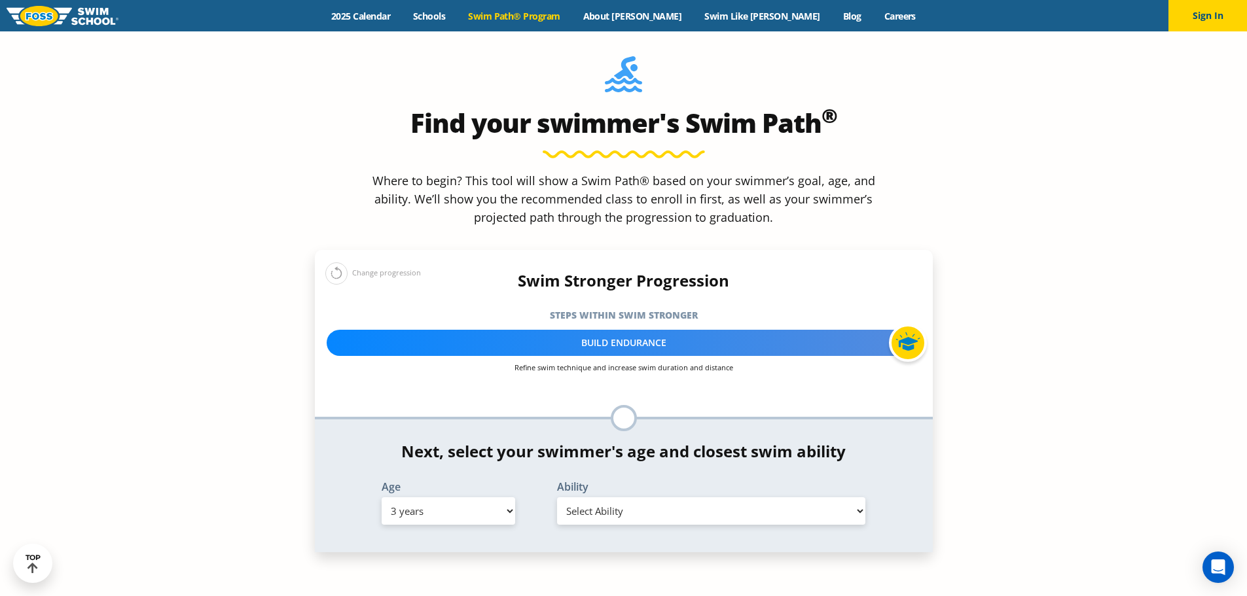
click at [647, 497] on select "Select Ability First in-water experience When in the water, reliant on a life j…" at bounding box center [711, 510] width 309 height 27
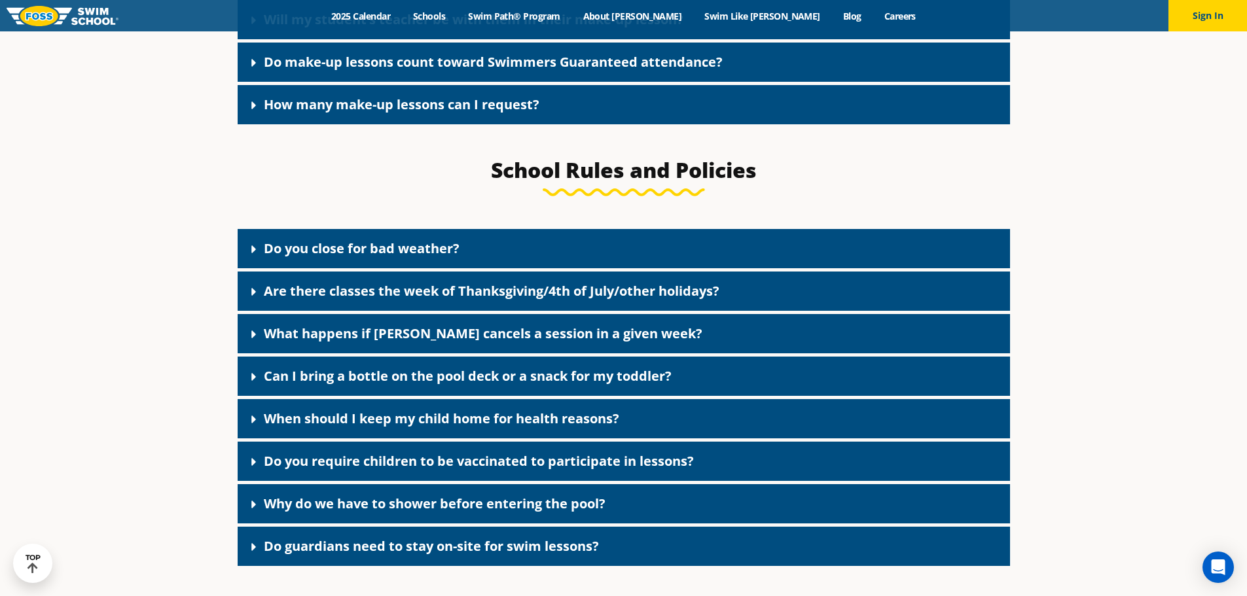
scroll to position [1600, 0]
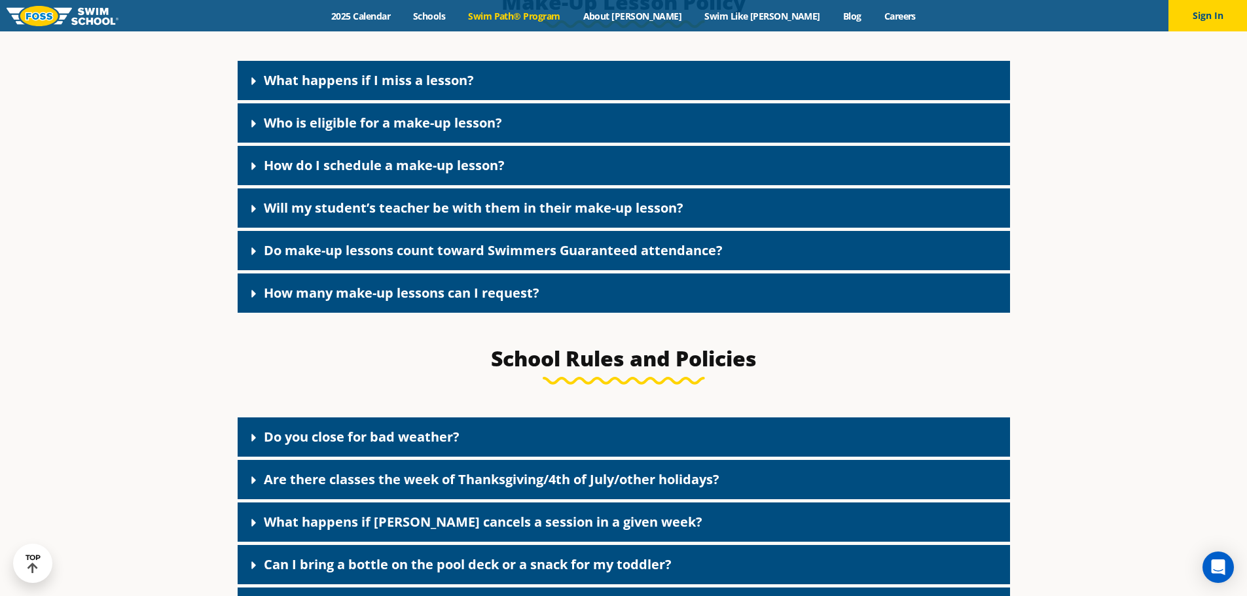
click at [571, 17] on link "Swim Path® Program" at bounding box center [514, 16] width 115 height 12
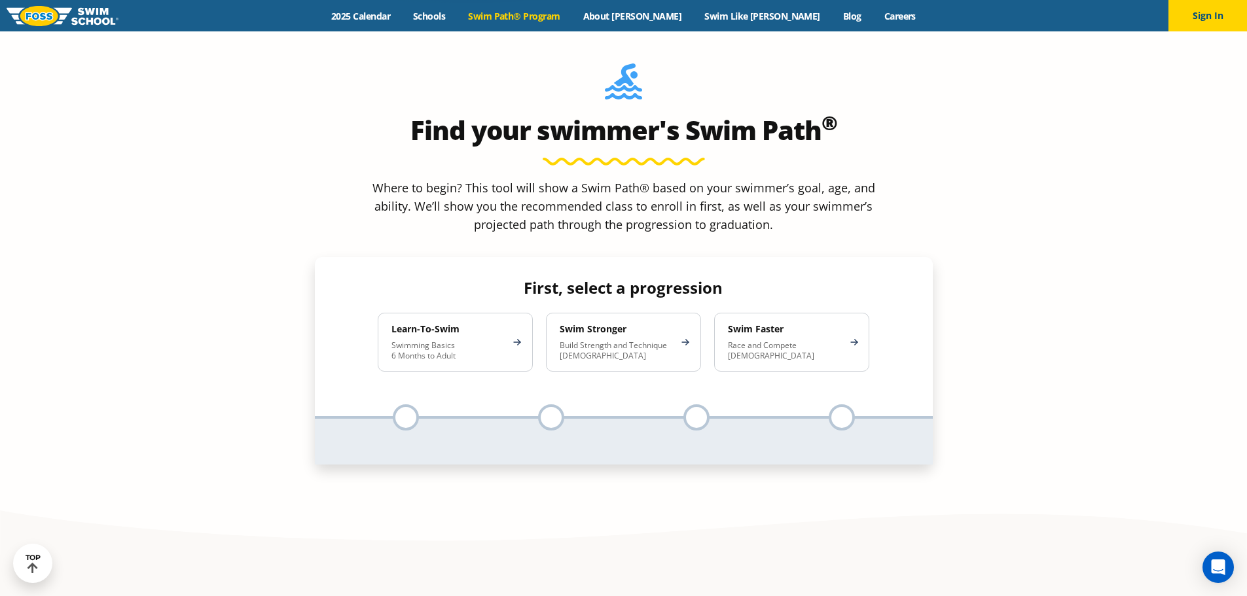
scroll to position [1244, 0]
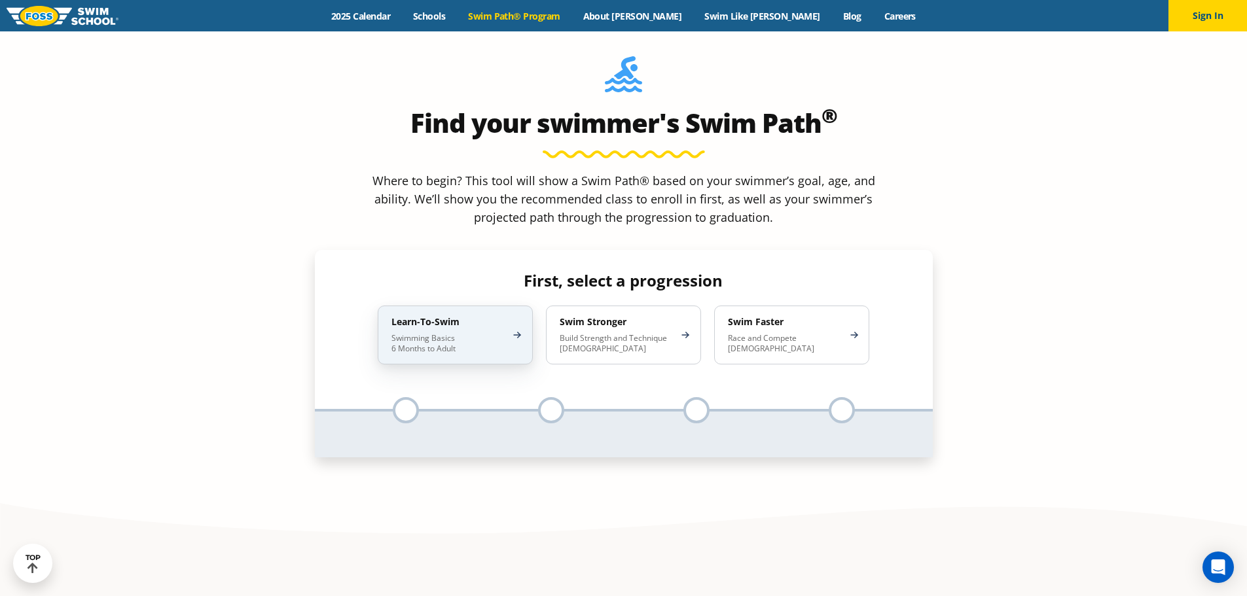
click at [468, 333] on p "Swimming Basics 6 Months to Adult" at bounding box center [448, 343] width 115 height 21
